Goal: Find specific page/section: Find specific page/section

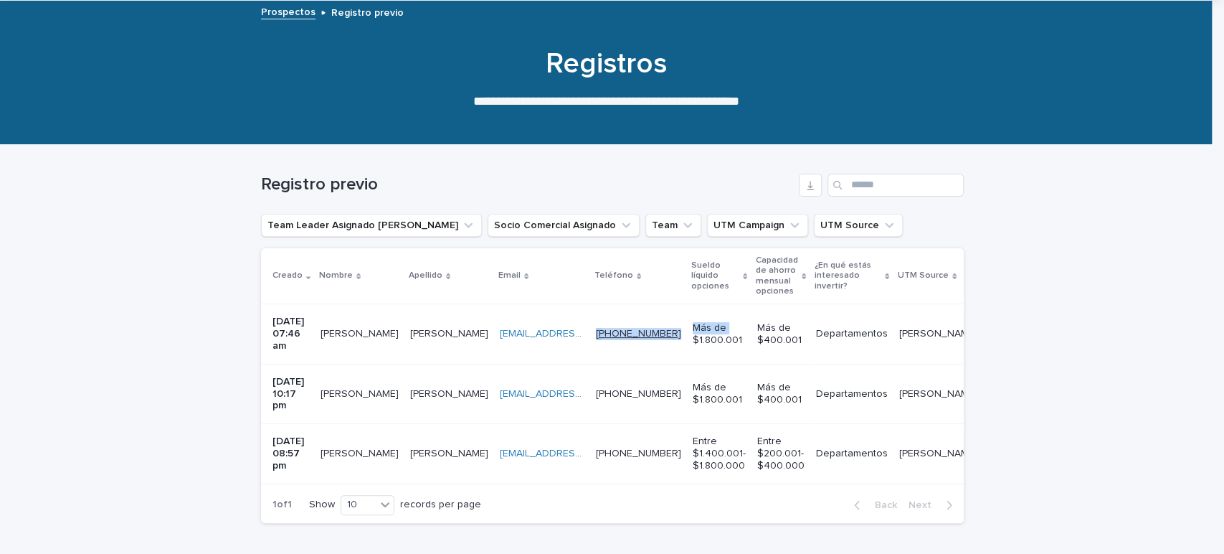
drag, startPoint x: 690, startPoint y: 329, endPoint x: 612, endPoint y: 331, distance: 77.5
click at [612, 331] on tr "[DATE] 07:46 am [PERSON_NAME] [PERSON_NAME][EMAIL_ADDRESS][DOMAIN_NAME] [EMAIL_…" at bounding box center [744, 334] width 967 height 60
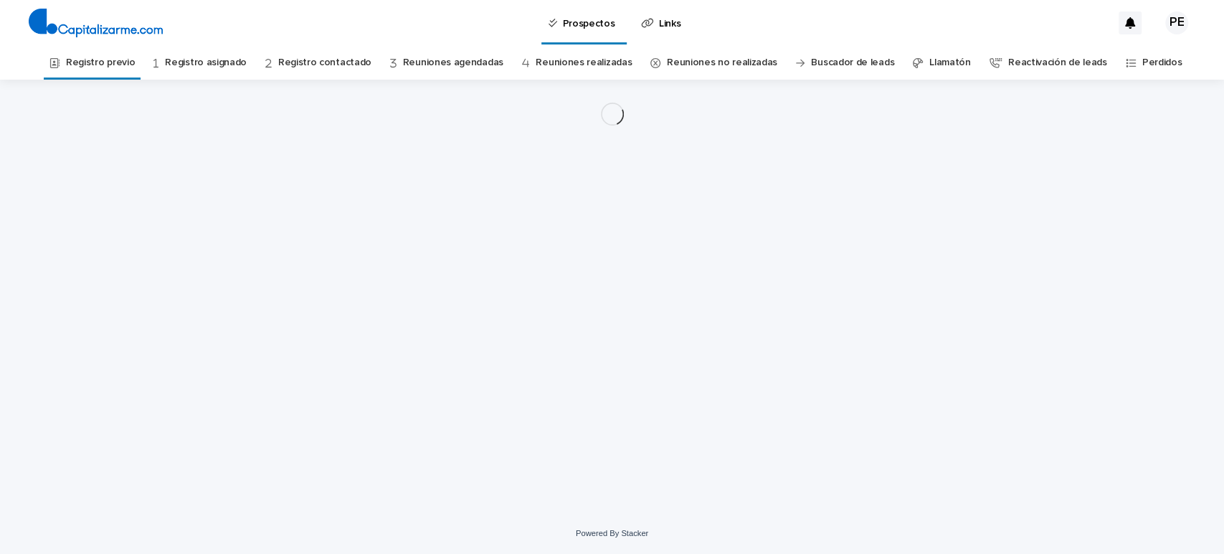
click at [577, 347] on div "Loading... Saving… Loading... Saving…" at bounding box center [612, 278] width 717 height 397
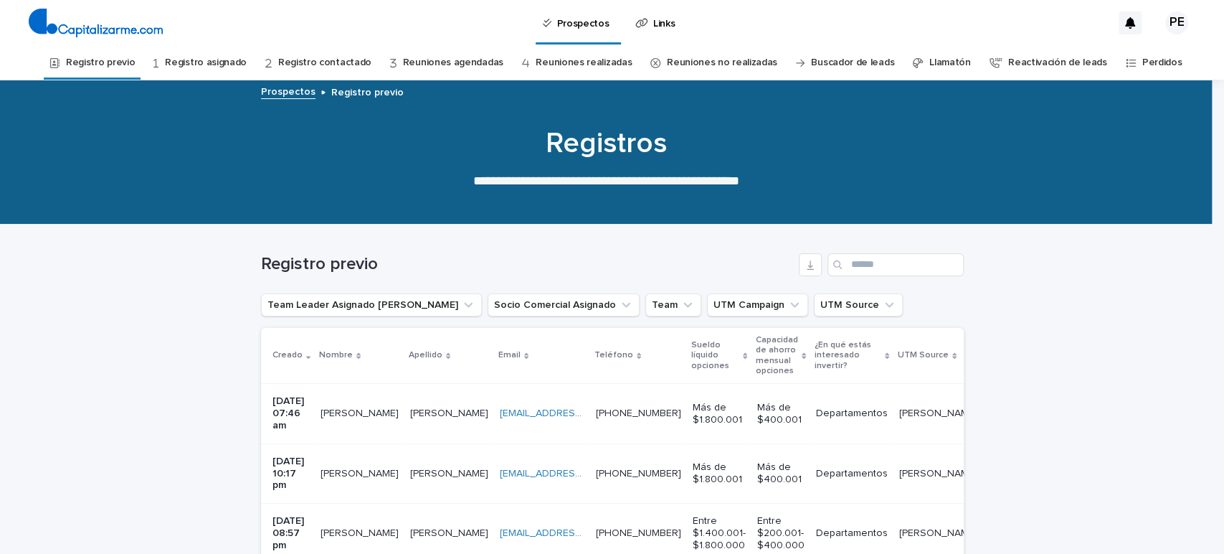
scroll to position [46, 0]
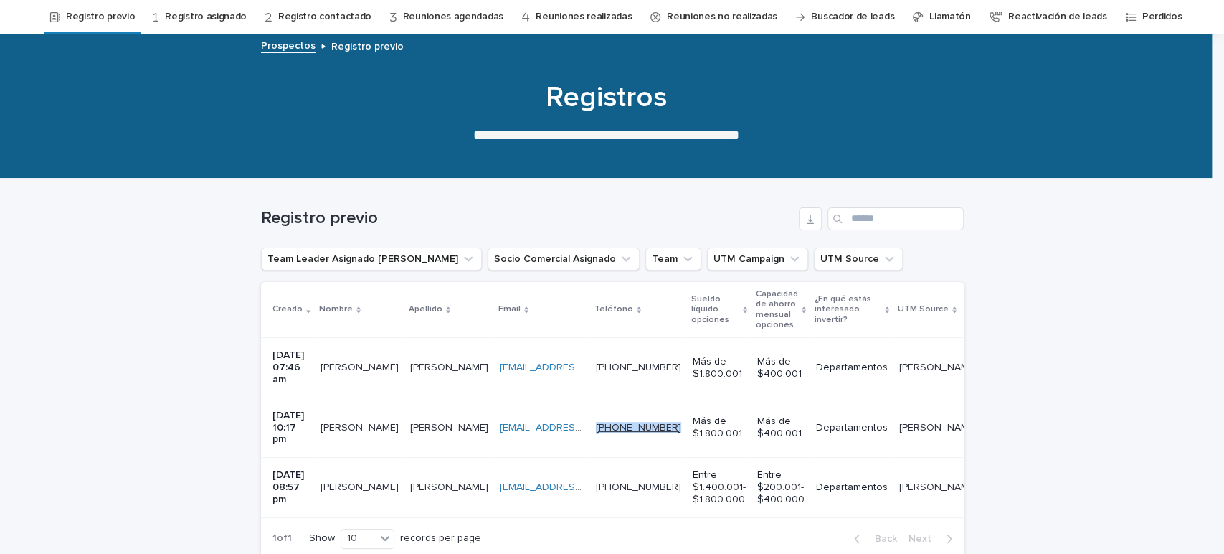
drag, startPoint x: 683, startPoint y: 412, endPoint x: 616, endPoint y: 412, distance: 66.7
click at [616, 412] on td "[PHONE_NUMBER] [PHONE_NUMBER]" at bounding box center [638, 427] width 97 height 60
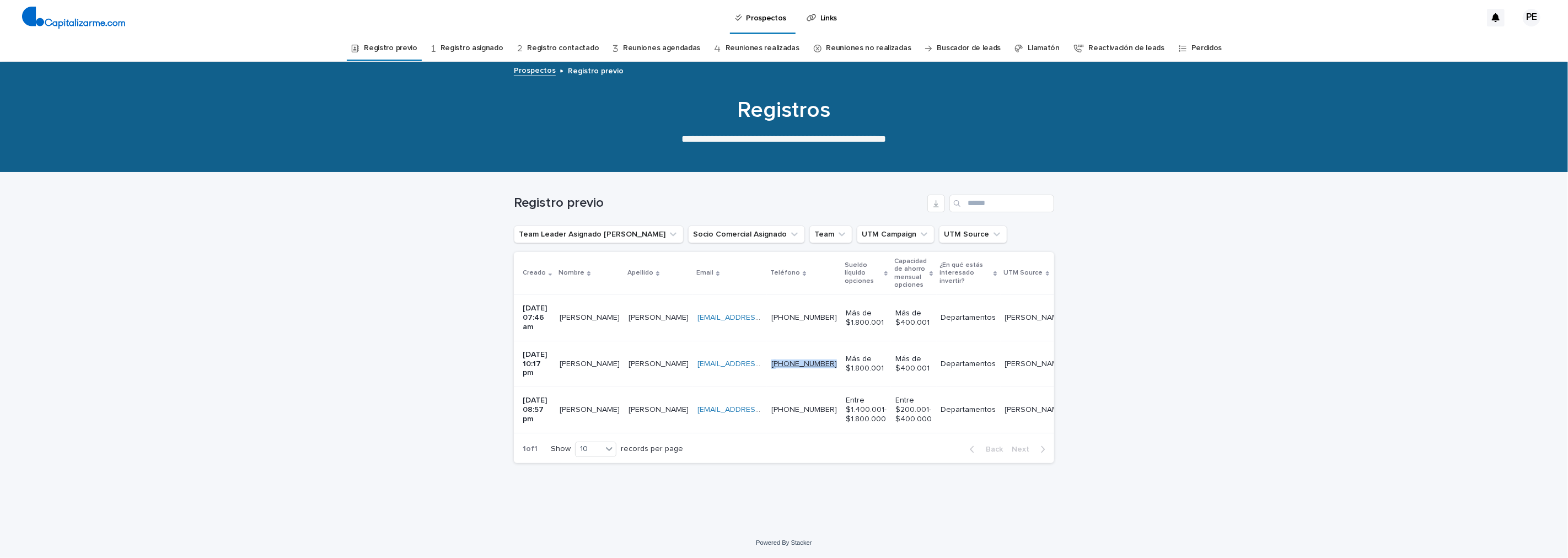
drag, startPoint x: 847, startPoint y: 348, endPoint x: 794, endPoint y: 350, distance: 53.0
click at [794, 350] on tr "[DATE] 10:17 pm [PERSON_NAME] [EMAIL_ADDRESS][DOMAIN_NAME] [EMAIL_ADDRESS][DOMA…" at bounding box center [885, 364] width 743 height 46
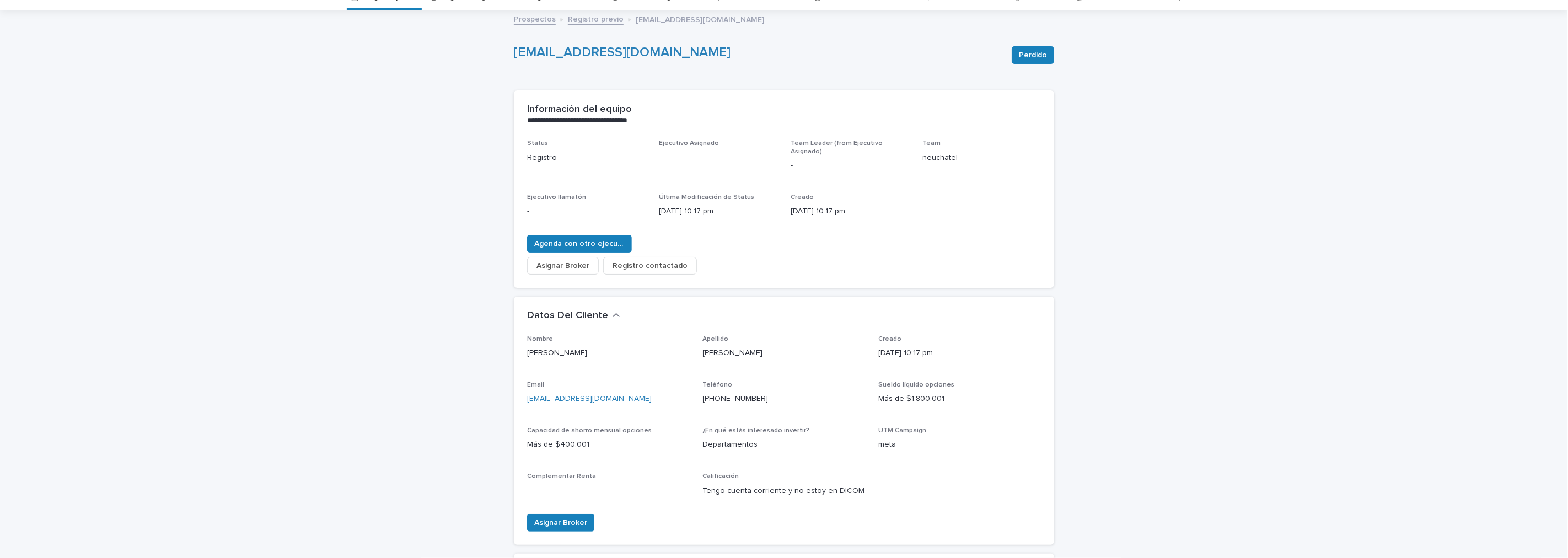
scroll to position [122, 0]
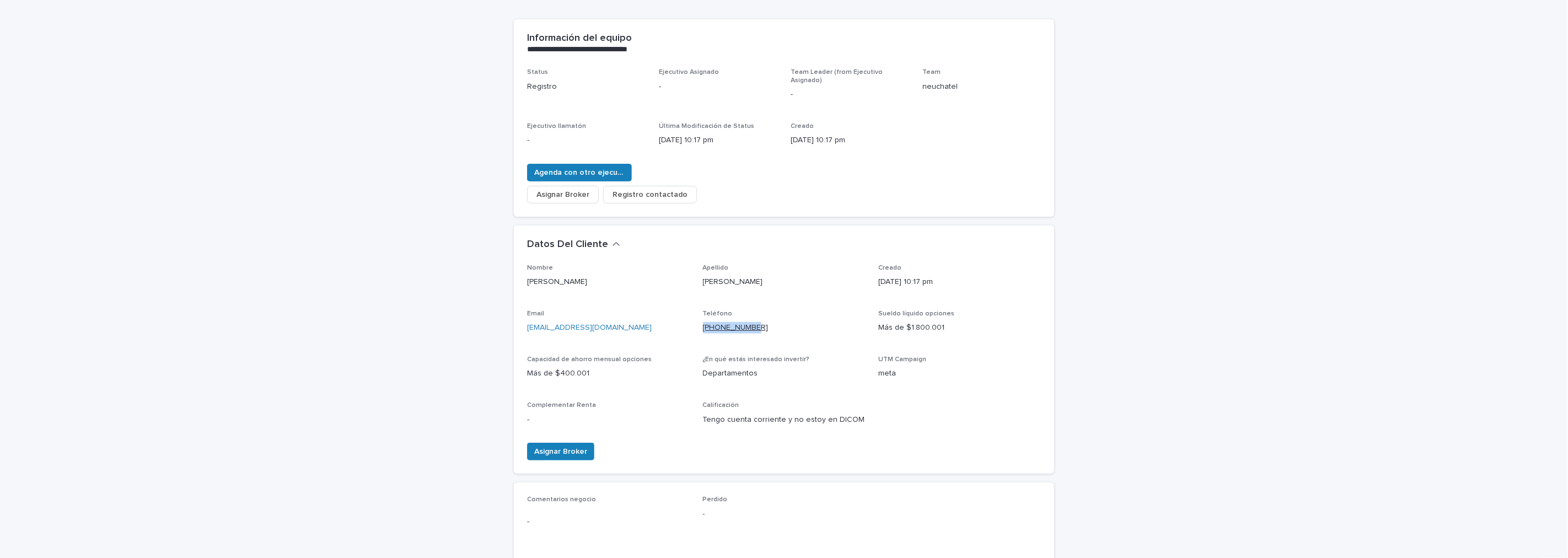
drag, startPoint x: 742, startPoint y: 316, endPoint x: 699, endPoint y: 317, distance: 43.0
click at [703, 322] on p "[PHONE_NUMBER]" at bounding box center [784, 327] width 163 height 12
copy link "[PHONE_NUMBER]"
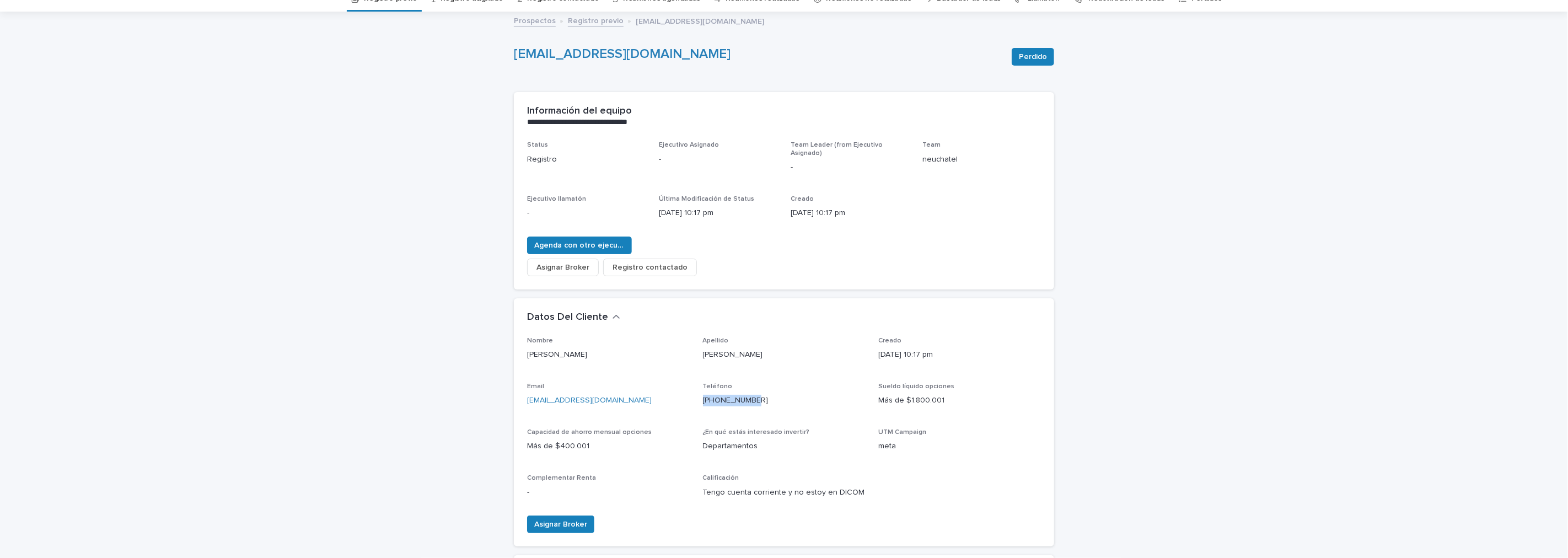
scroll to position [0, 0]
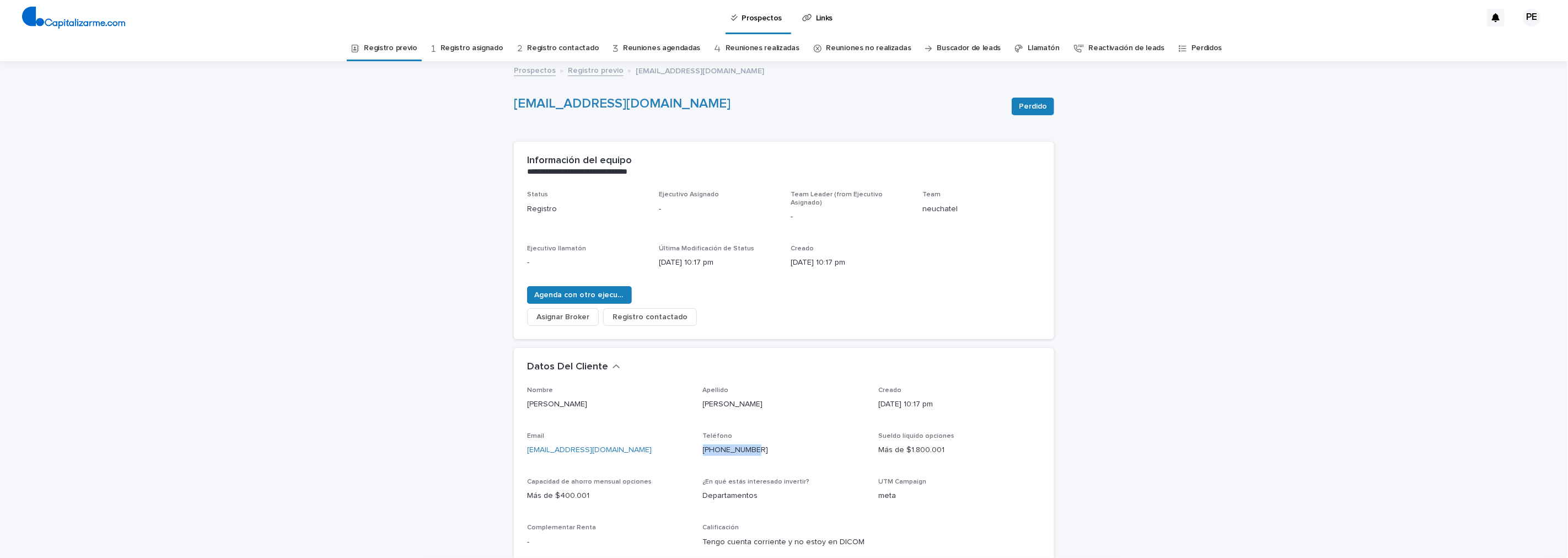
click at [388, 46] on link "Registro previo" at bounding box center [390, 48] width 53 height 26
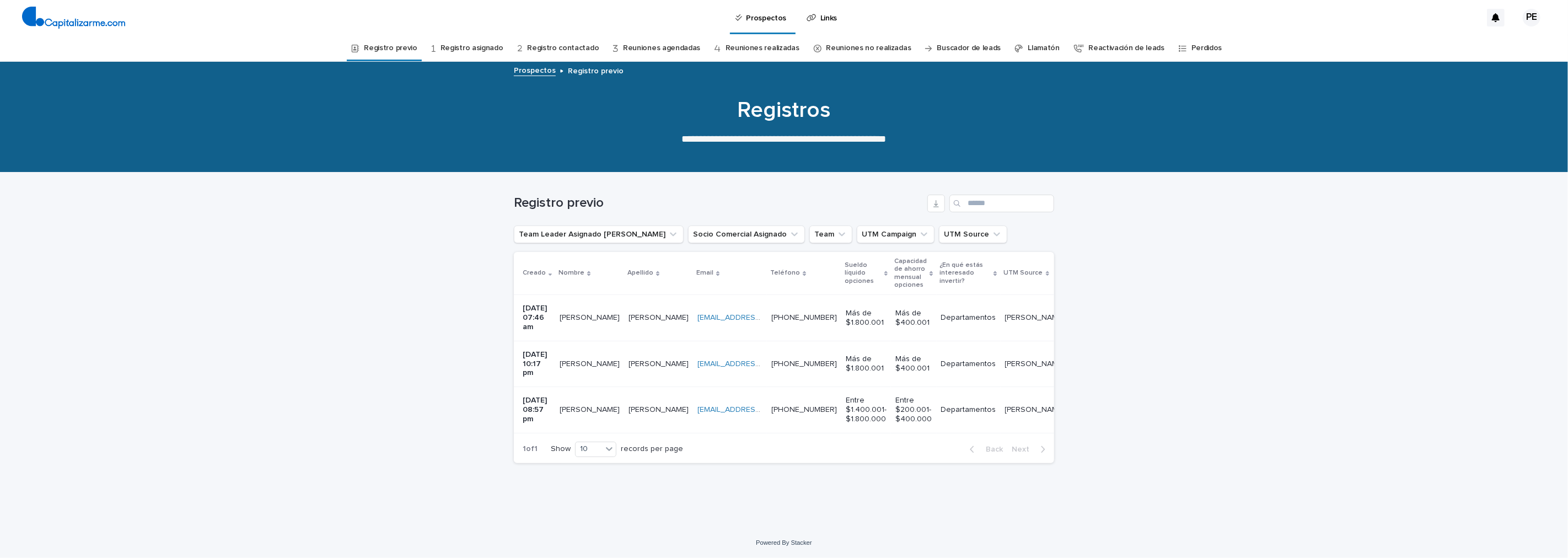
click at [633, 403] on p "[PERSON_NAME]" at bounding box center [659, 408] width 62 height 12
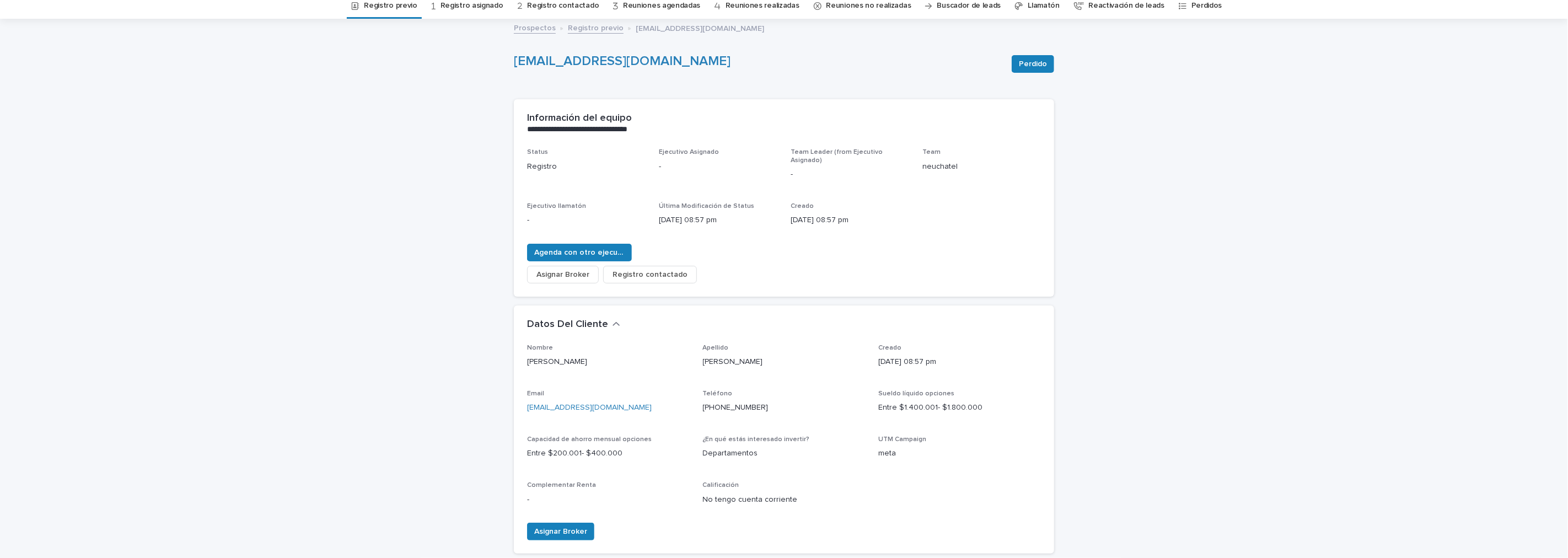
scroll to position [61, 0]
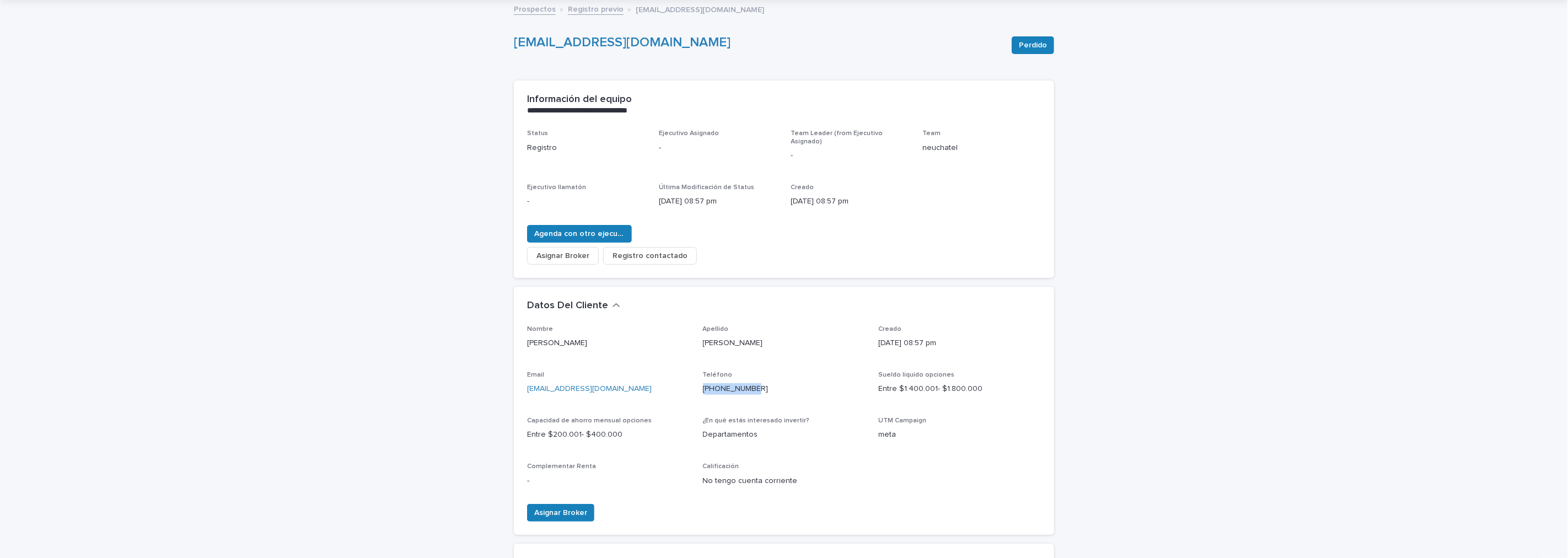
drag, startPoint x: 752, startPoint y: 382, endPoint x: 696, endPoint y: 382, distance: 56.0
click at [696, 382] on div "Nombre [PERSON_NAME] [PERSON_NAME] Creado [DATE] 08:57 pm Email [EMAIL_ADDRESS]…" at bounding box center [784, 410] width 513 height 171
copy link "[PHONE_NUMBER]"
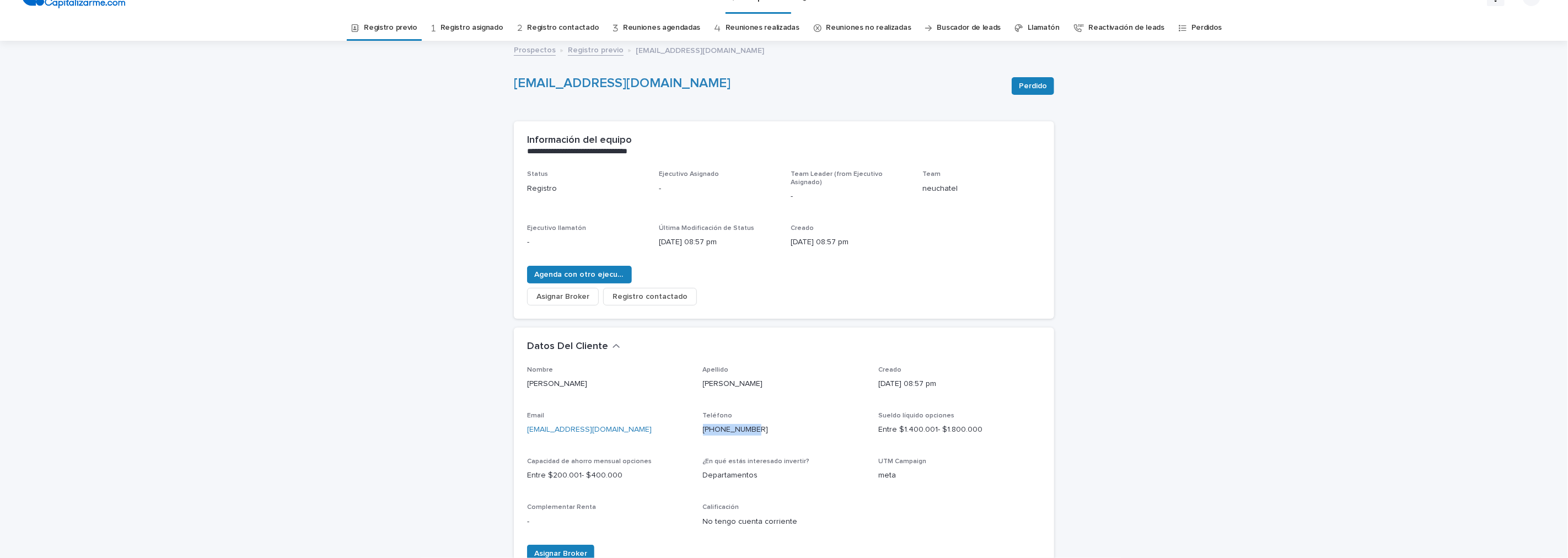
scroll to position [0, 0]
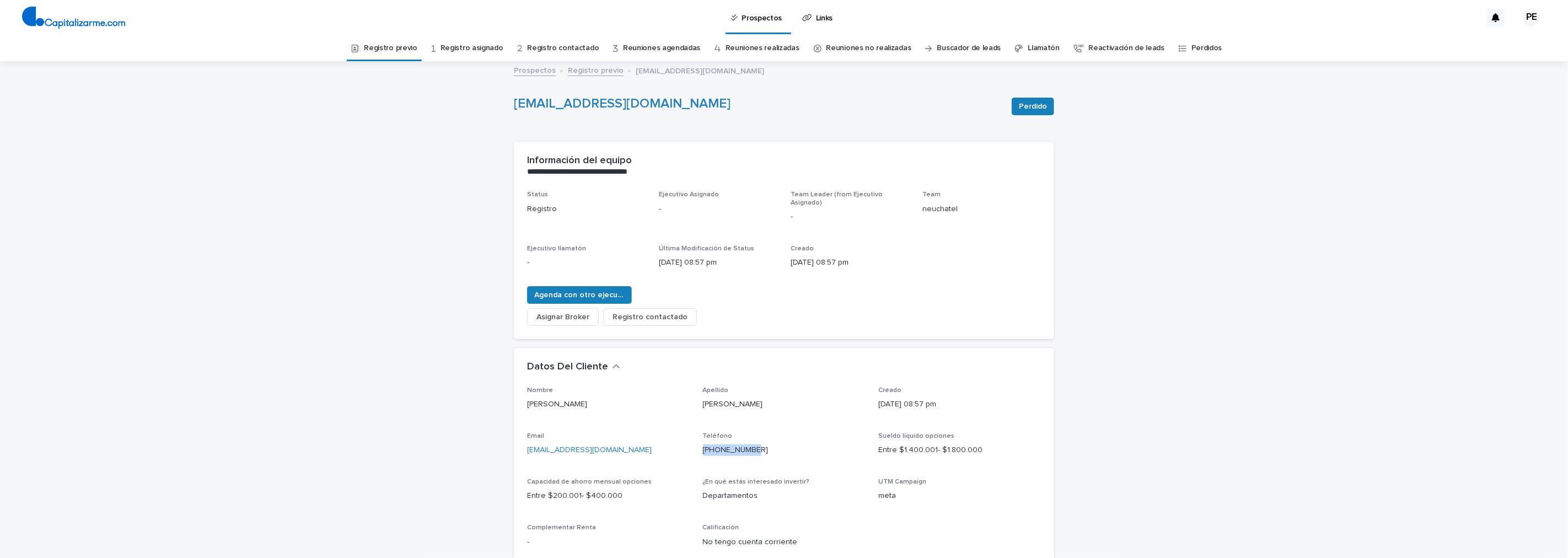
click at [398, 51] on link "Registro previo" at bounding box center [390, 48] width 53 height 26
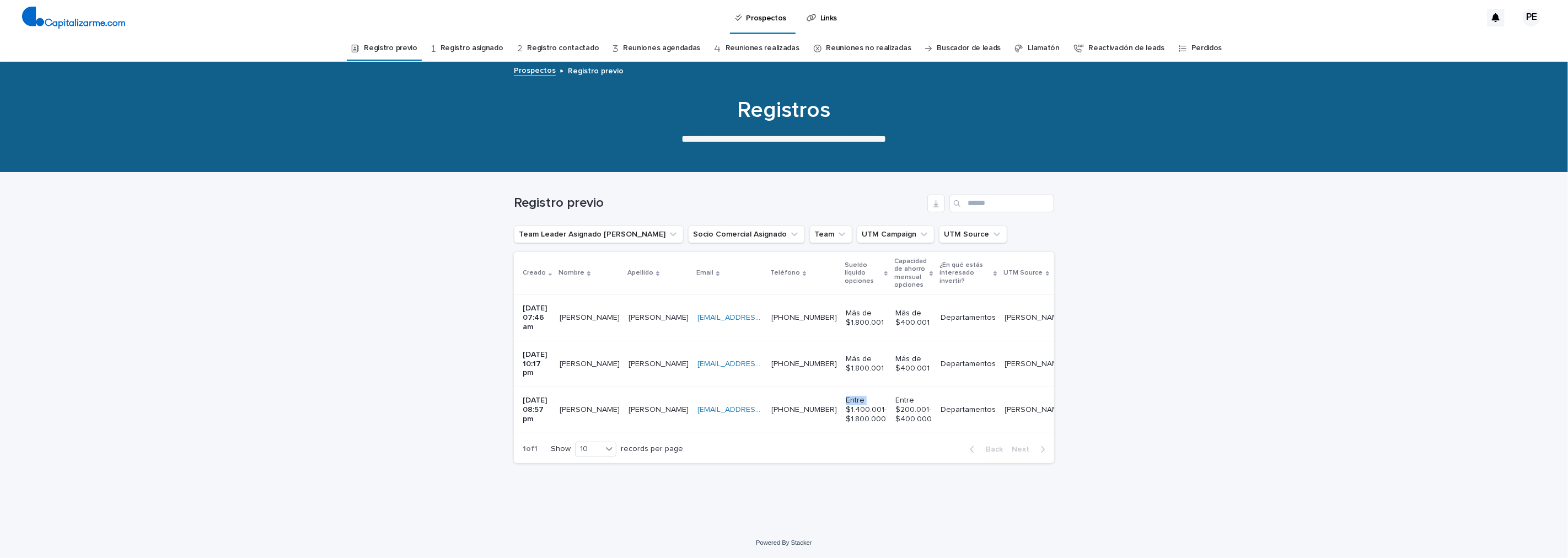
drag, startPoint x: 847, startPoint y: 387, endPoint x: 808, endPoint y: 410, distance: 45.3
click at [808, 410] on tr "[DATE] 08:57 pm [PERSON_NAME] [EMAIL_ADDRESS][DOMAIN_NAME] [DOMAIN_NAME][EMAIL_…" at bounding box center [885, 410] width 743 height 46
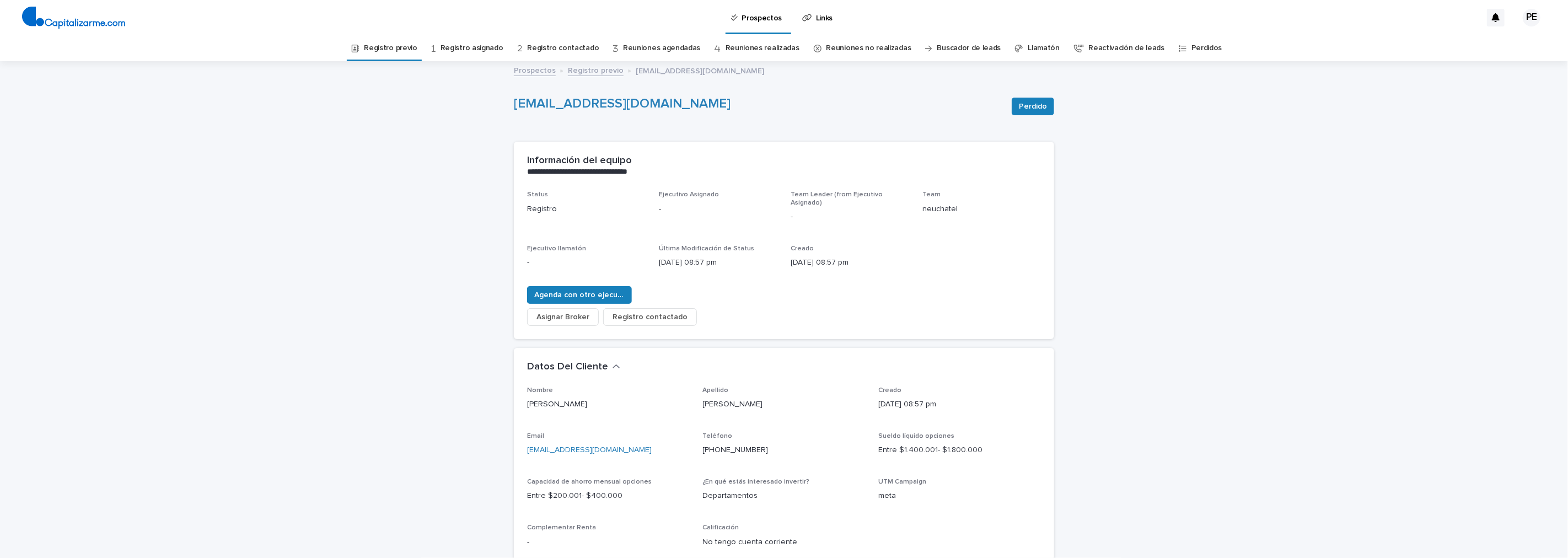
scroll to position [35, 0]
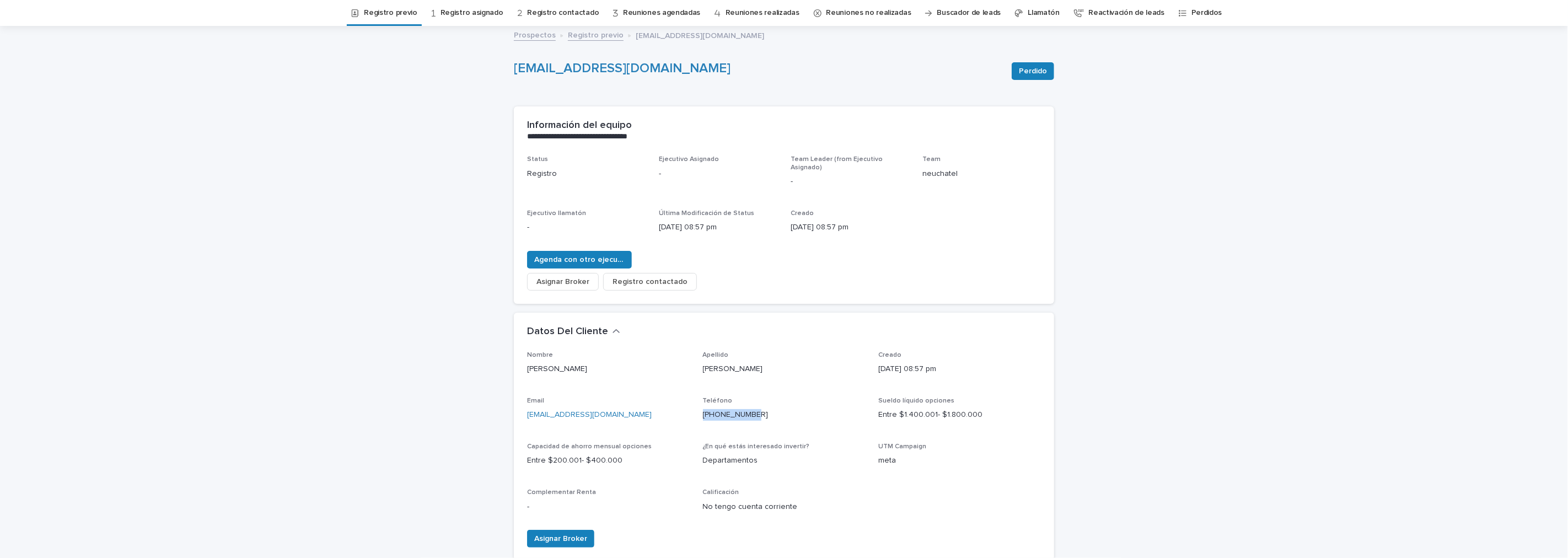
drag, startPoint x: 763, startPoint y: 403, endPoint x: 696, endPoint y: 414, distance: 67.9
click at [696, 414] on div "Nombre [PERSON_NAME] [PERSON_NAME] Creado [DATE] 08:57 pm Email [EMAIL_ADDRESS]…" at bounding box center [784, 437] width 513 height 171
click at [774, 397] on p "Teléfono" at bounding box center [784, 400] width 163 height 8
drag, startPoint x: 763, startPoint y: 409, endPoint x: 693, endPoint y: 409, distance: 70.0
click at [693, 409] on div "Nombre [PERSON_NAME] [PERSON_NAME] Creado [DATE] 08:57 pm Email [EMAIL_ADDRESS]…" at bounding box center [784, 437] width 513 height 171
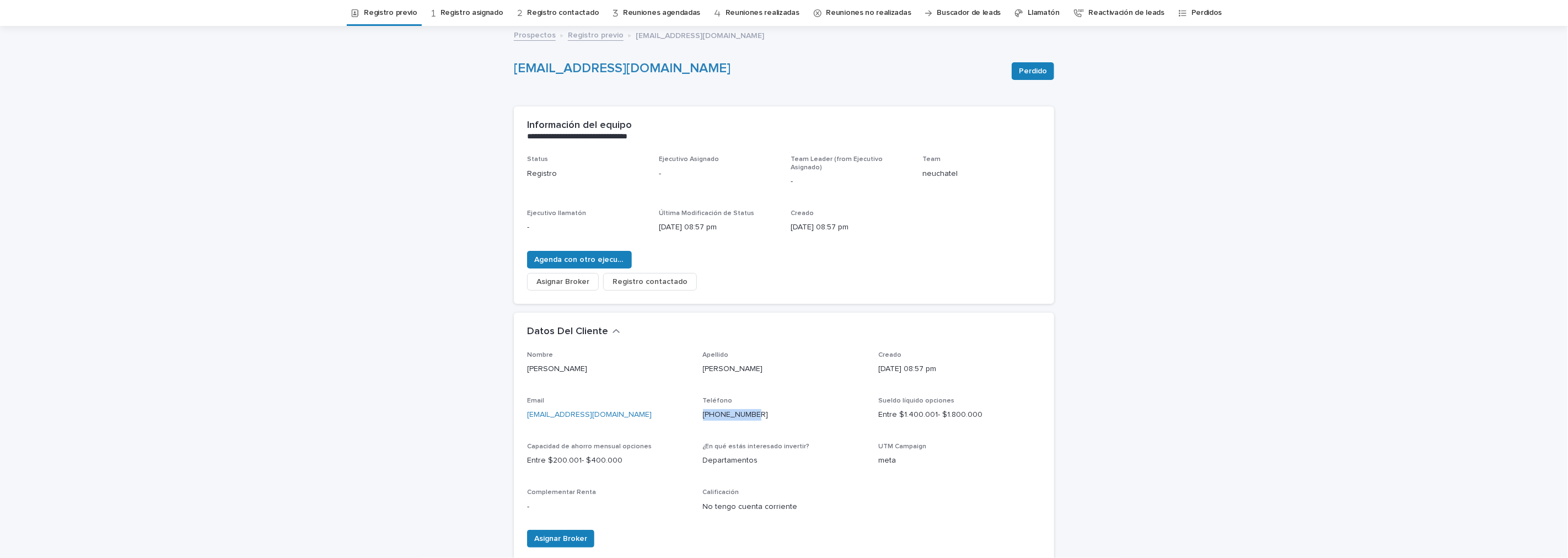
copy link "[PHONE_NUMBER]"
click at [383, 8] on link "Registro previo" at bounding box center [390, 13] width 53 height 26
